Goal: Communication & Community: Share content

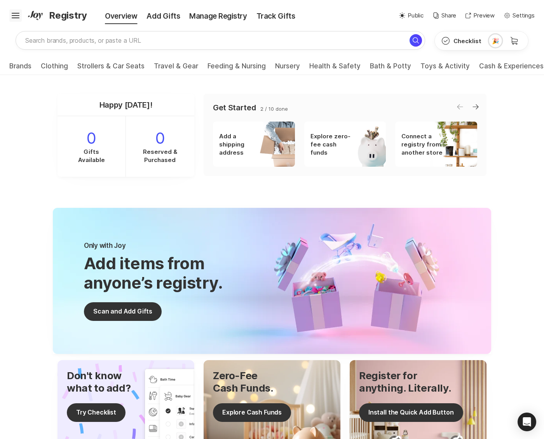
click at [10, 14] on icon "Hamburger" at bounding box center [15, 15] width 12 height 12
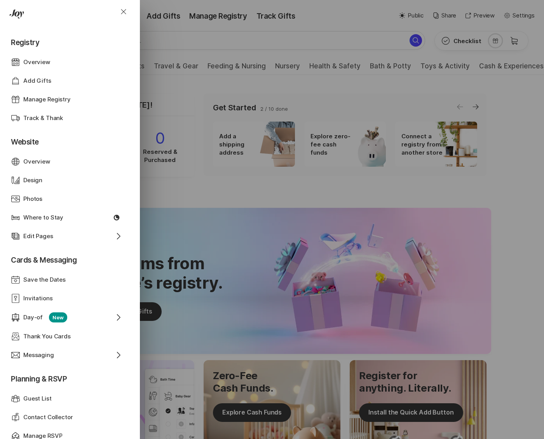
click at [0, 4] on header "Close" at bounding box center [70, 14] width 140 height 28
click at [64, 353] on div "Messaging" at bounding box center [65, 355] width 84 height 9
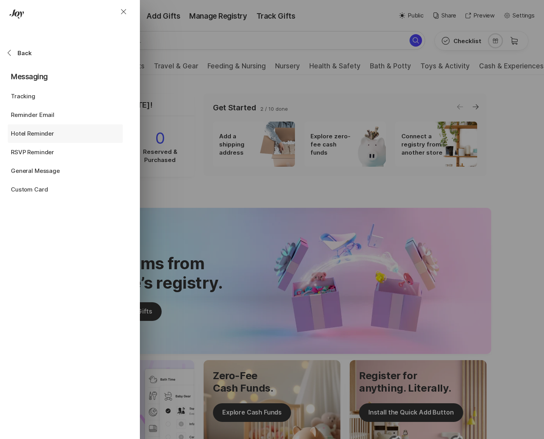
click at [33, 131] on p "Hotel Reminder" at bounding box center [32, 133] width 43 height 9
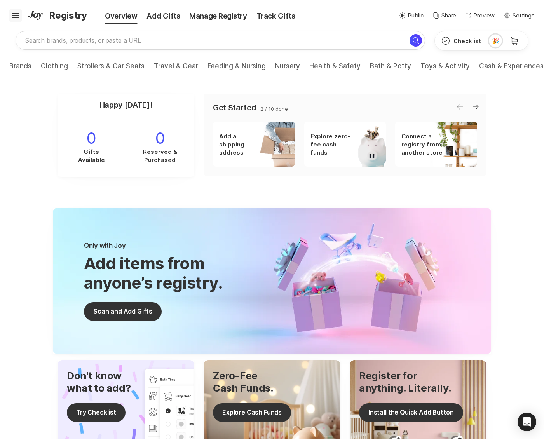
click at [15, 14] on icon "Hamburger" at bounding box center [15, 15] width 12 height 12
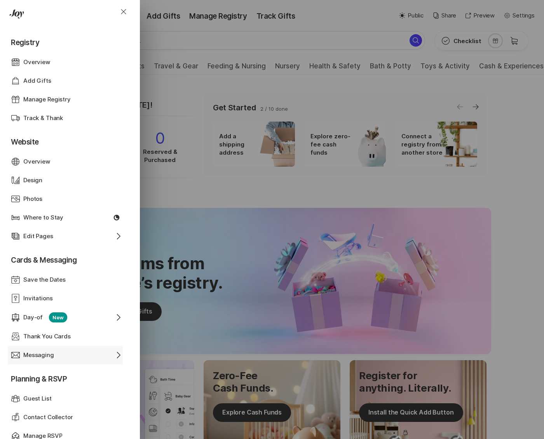
click at [63, 356] on div "Messaging" at bounding box center [65, 355] width 84 height 9
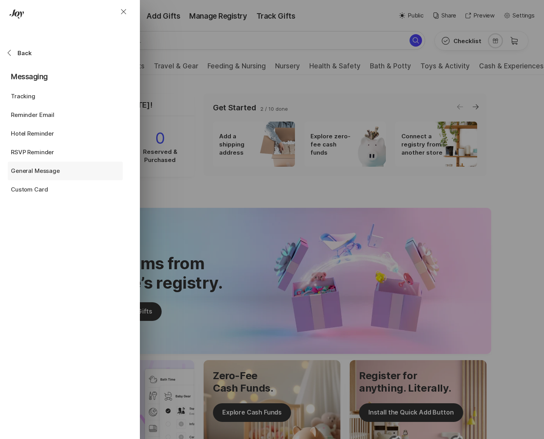
click at [42, 174] on p "General Message" at bounding box center [35, 171] width 49 height 9
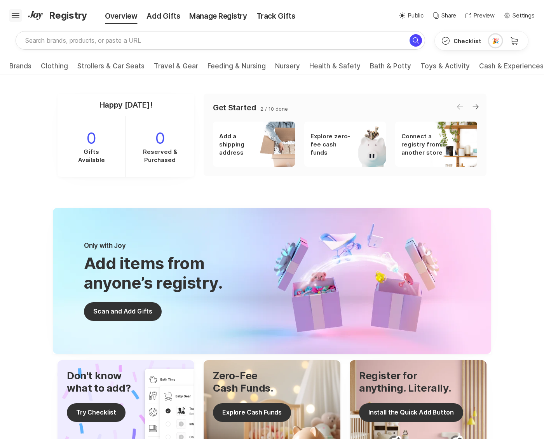
click at [13, 20] on icon "Hamburger" at bounding box center [15, 15] width 12 height 12
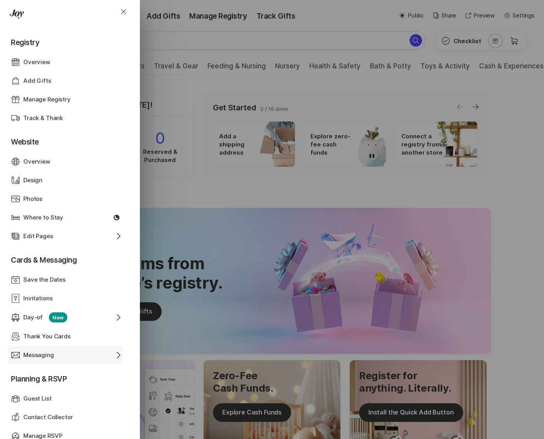
click at [54, 354] on div "Messaging" at bounding box center [65, 355] width 84 height 9
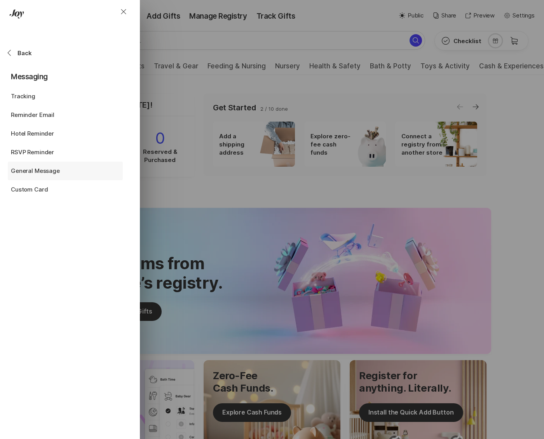
click at [40, 171] on p "General Message" at bounding box center [35, 171] width 49 height 9
